Goal: Transaction & Acquisition: Obtain resource

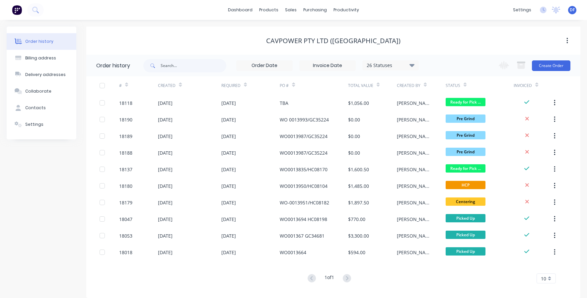
click at [18, 11] on img at bounding box center [17, 10] width 10 height 10
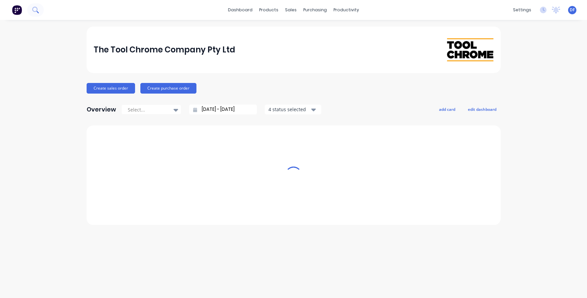
click at [39, 7] on button at bounding box center [35, 9] width 17 height 13
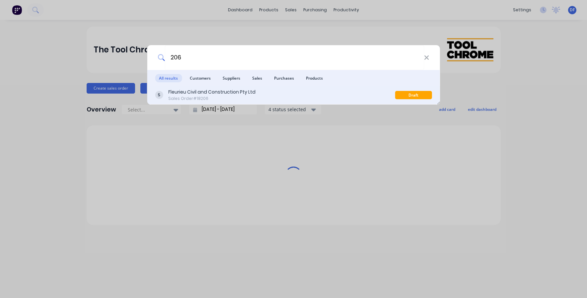
type input "206"
click at [196, 96] on div "Sales Order #18206" at bounding box center [211, 99] width 87 height 6
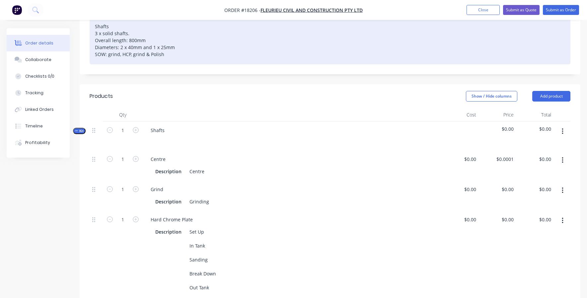
scroll to position [175, 0]
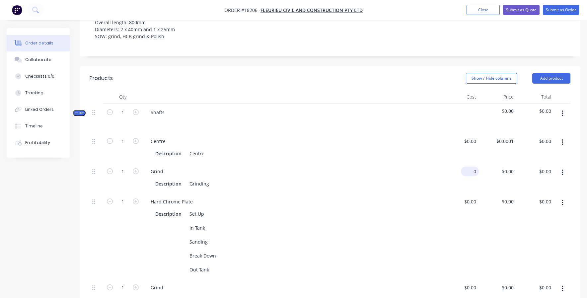
click at [469, 167] on div "0 $0.00" at bounding box center [470, 172] width 18 height 10
type input "$200.00"
click at [465, 193] on div "$0.00 $0.00" at bounding box center [459, 236] width 37 height 86
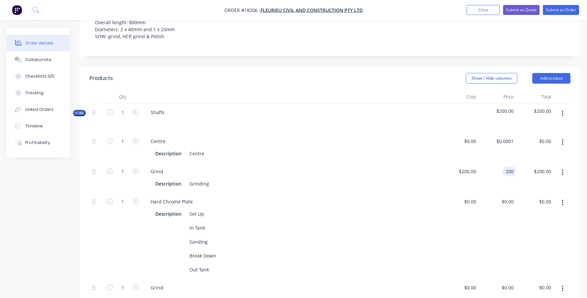
click at [504, 167] on div "200 200" at bounding box center [509, 172] width 14 height 10
type input "$0.00"
click at [437, 216] on div "Description Set Up In Tank Sanding Break Down Out Tank" at bounding box center [291, 241] width 293 height 67
click at [506, 197] on div "0 0" at bounding box center [511, 202] width 10 height 10
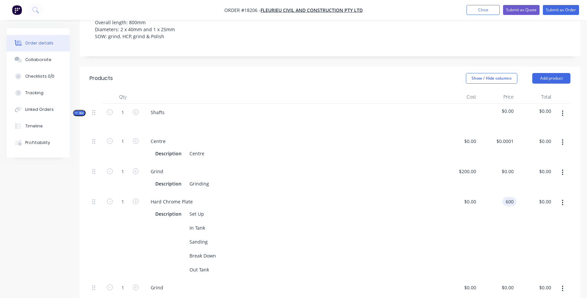
type input "$600.00"
click at [482, 193] on div "$600.00 600" at bounding box center [497, 236] width 37 height 86
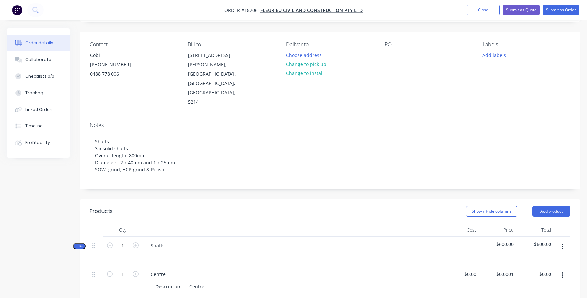
scroll to position [37, 0]
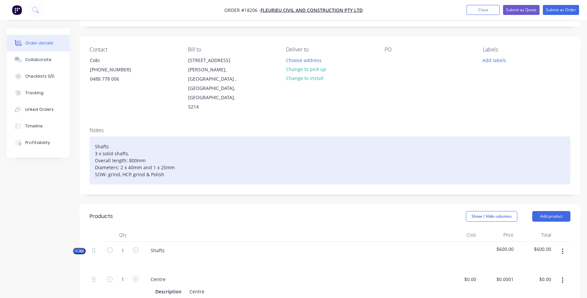
click at [108, 146] on div "Shafts 3 x solid shafts. Overall length: 800mm Diameters: 2 x 40mm and 1 x 25mm…" at bounding box center [330, 160] width 481 height 48
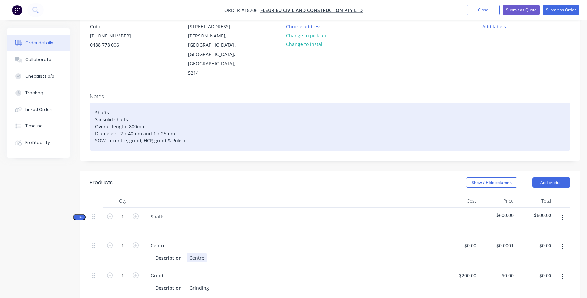
scroll to position [73, 0]
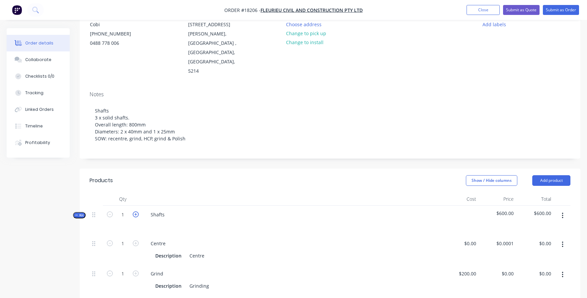
click at [136, 211] on icon "button" at bounding box center [136, 214] width 6 height 6
type input "2"
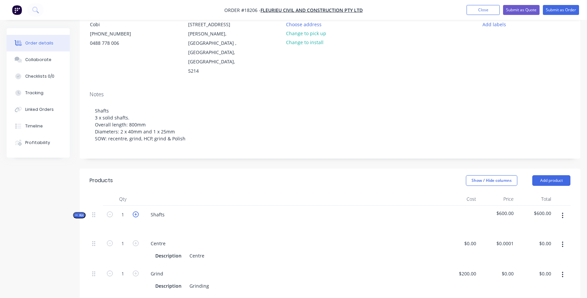
type input "2"
type input "$1,200.00"
click at [136, 211] on icon "button" at bounding box center [136, 214] width 6 height 6
type input "3"
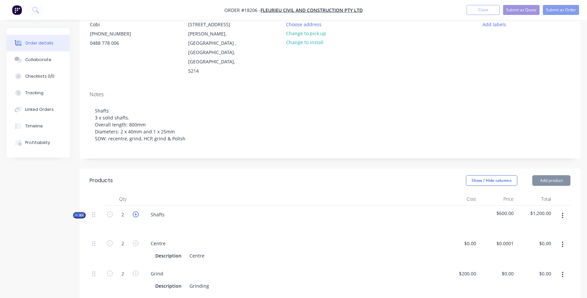
type input "3"
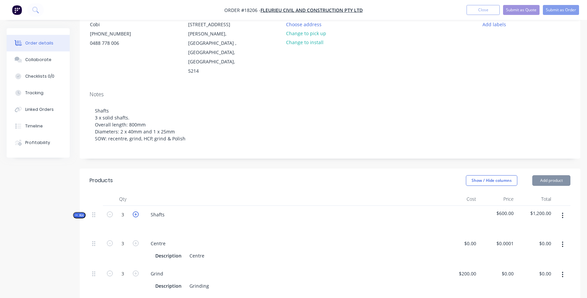
type input "$1,800.00"
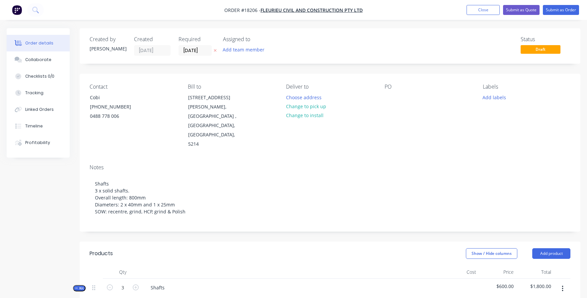
scroll to position [0, 0]
click at [521, 11] on button "Submit as Quote" at bounding box center [521, 10] width 36 height 10
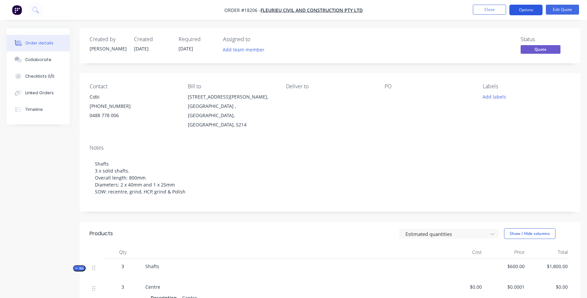
click at [520, 12] on button "Options" at bounding box center [525, 10] width 33 height 11
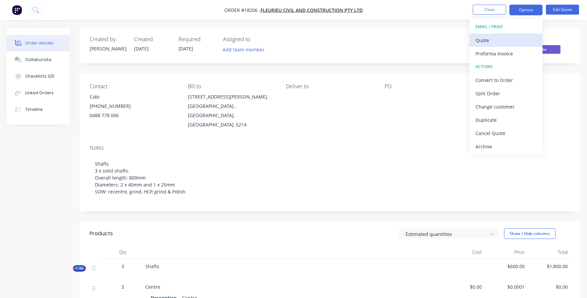
click at [484, 37] on div "Quote" at bounding box center [505, 40] width 61 height 10
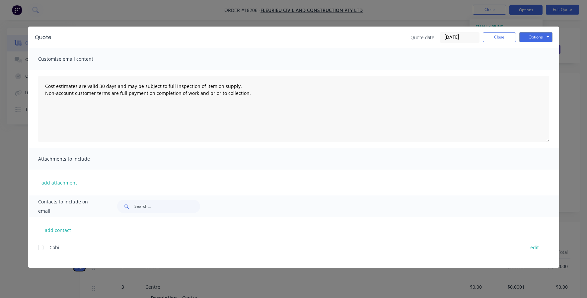
click at [38, 251] on div at bounding box center [40, 247] width 13 height 13
type textarea "Cost estimates are valid 30 days and may be subject to full inspection of item …"
click at [490, 41] on button "Close" at bounding box center [499, 37] width 33 height 10
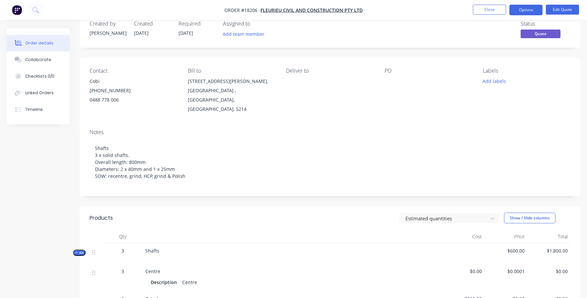
click at [94, 89] on div "[PHONE_NUMBER]" at bounding box center [134, 90] width 88 height 9
click at [95, 81] on div "Cobi" at bounding box center [134, 81] width 88 height 9
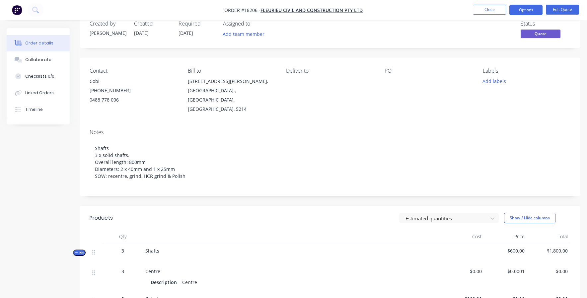
click at [117, 110] on div "Contact Cobi [PHONE_NUMBER] Bill to [STREET_ADDRESS][PERSON_NAME] Deliver to PO…" at bounding box center [330, 91] width 501 height 66
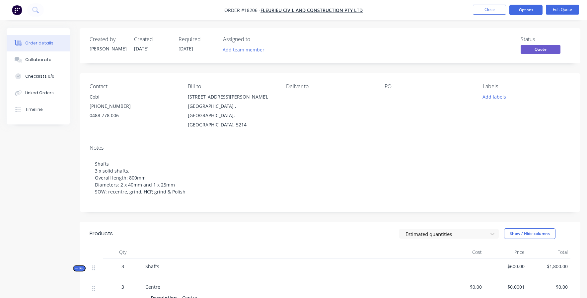
scroll to position [0, 0]
click at [290, 12] on span "Fleurieu Civil and Construction Pty Ltd" at bounding box center [311, 10] width 102 height 6
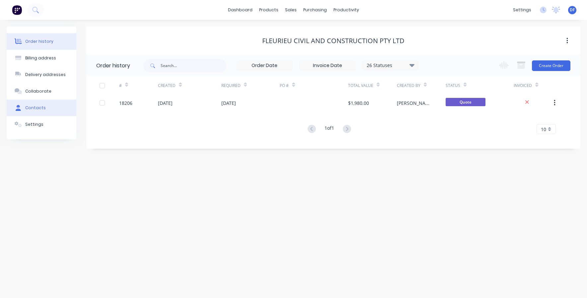
click at [41, 106] on div "Contacts" at bounding box center [35, 108] width 21 height 6
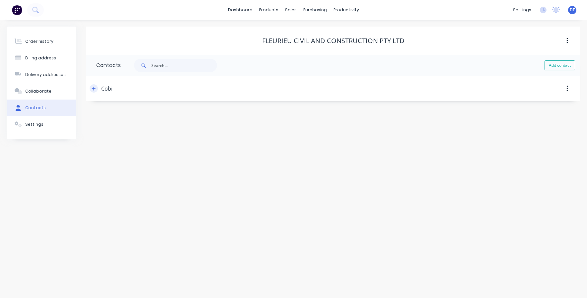
click at [92, 90] on icon "button" at bounding box center [94, 88] width 4 height 5
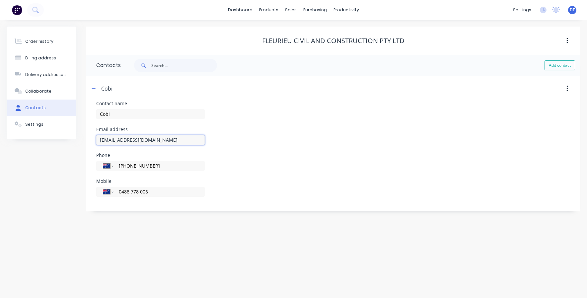
type input "[EMAIL_ADDRESS][DOMAIN_NAME]"
click at [422, 141] on div "Email address [EMAIL_ADDRESS][DOMAIN_NAME]" at bounding box center [333, 140] width 474 height 26
click at [42, 40] on div "Order history" at bounding box center [39, 41] width 28 height 6
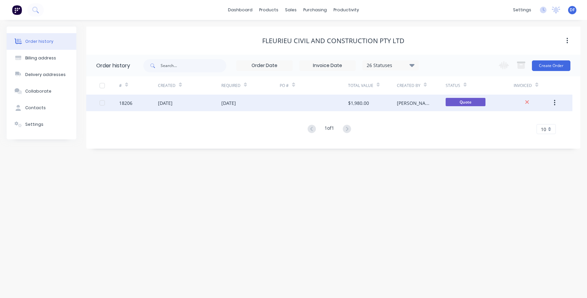
click at [224, 108] on div "[DATE]" at bounding box center [250, 103] width 58 height 17
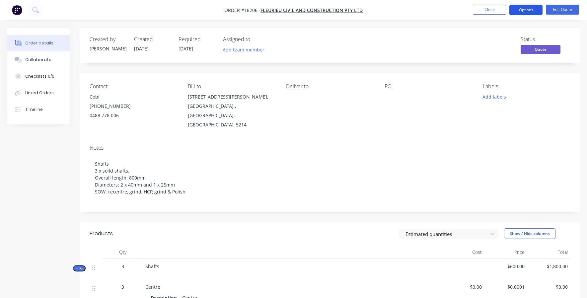
click at [529, 9] on button "Options" at bounding box center [525, 10] width 33 height 11
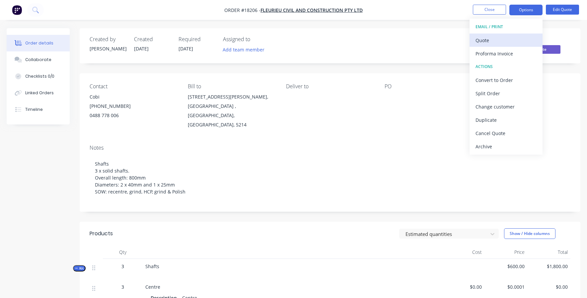
click at [485, 43] on div "Quote" at bounding box center [505, 40] width 61 height 10
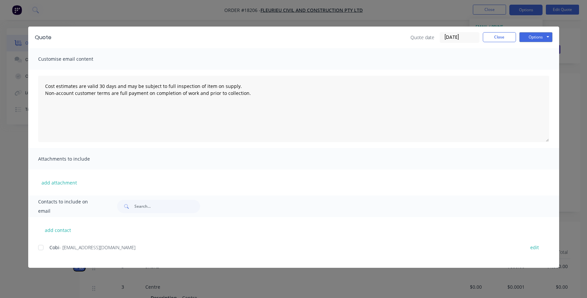
click at [42, 249] on div at bounding box center [40, 247] width 13 height 13
click at [539, 37] on button "Options" at bounding box center [535, 37] width 33 height 10
click at [533, 72] on button "Email" at bounding box center [540, 70] width 42 height 11
click at [548, 37] on button "Options" at bounding box center [535, 37] width 33 height 10
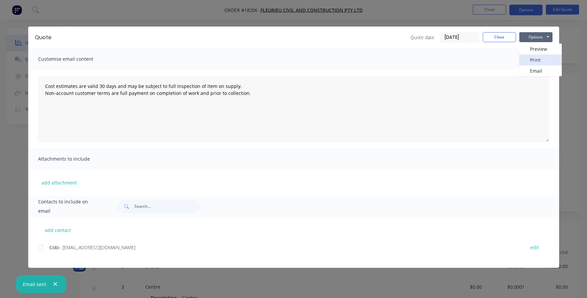
click at [534, 60] on button "Print" at bounding box center [540, 59] width 42 height 11
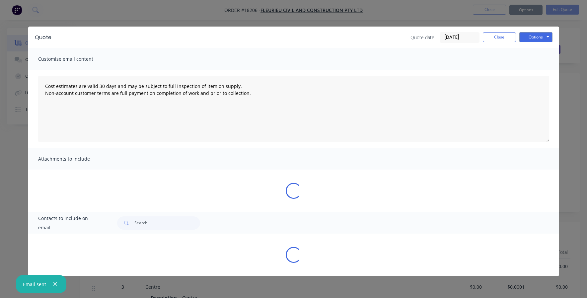
type textarea "Cost estimates are valid 30 days and may be subject to full inspection of item …"
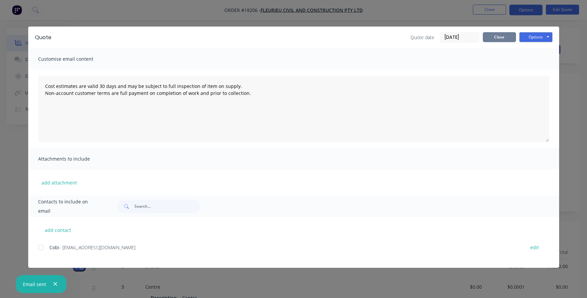
click at [501, 36] on button "Close" at bounding box center [499, 37] width 33 height 10
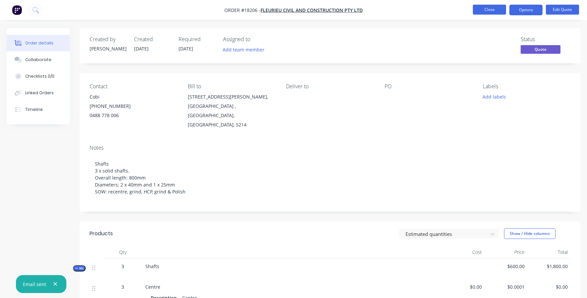
click at [489, 13] on button "Close" at bounding box center [489, 10] width 33 height 10
